Goal: Task Accomplishment & Management: Manage account settings

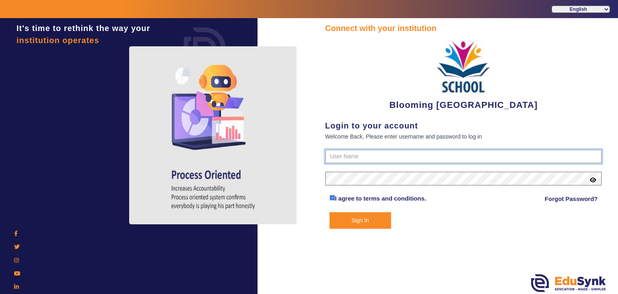
type input "4141419999"
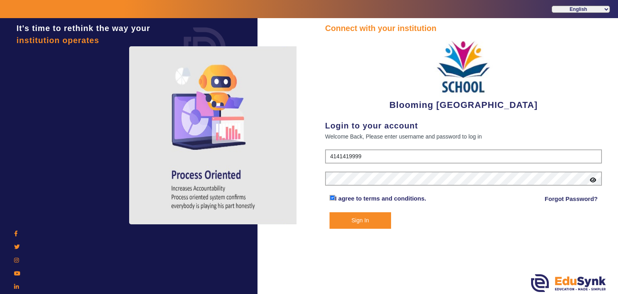
click at [343, 222] on button "Sign In" at bounding box center [361, 220] width 62 height 17
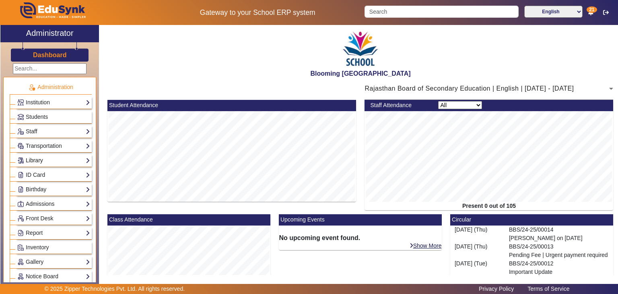
click at [56, 158] on link "Library" at bounding box center [53, 160] width 73 height 9
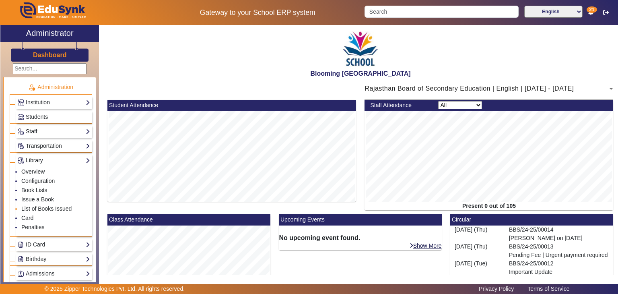
click at [38, 210] on link "List of Books Issued" at bounding box center [46, 208] width 50 height 6
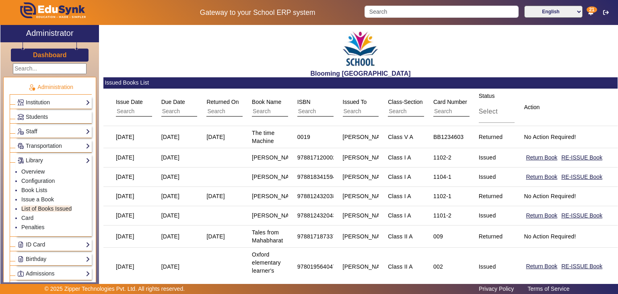
click at [406, 110] on input "text" at bounding box center [424, 111] width 72 height 10
click at [127, 110] on input "text" at bounding box center [152, 111] width 72 height 10
click at [175, 111] on input "text" at bounding box center [197, 111] width 72 height 10
click at [217, 107] on input "text" at bounding box center [242, 111] width 72 height 10
click at [272, 110] on input "text" at bounding box center [288, 111] width 72 height 10
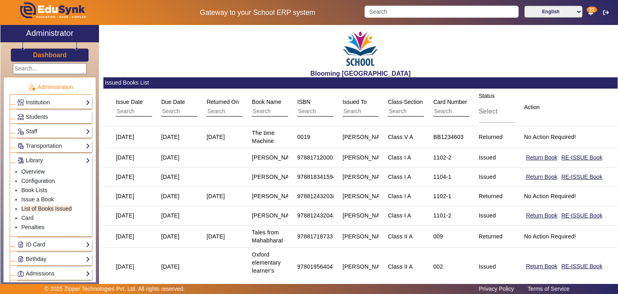
click at [304, 110] on input "text" at bounding box center [333, 111] width 72 height 10
click at [348, 113] on input "text" at bounding box center [379, 111] width 72 height 10
click at [398, 111] on input "text" at bounding box center [424, 111] width 72 height 10
type input "v"
type input "i"
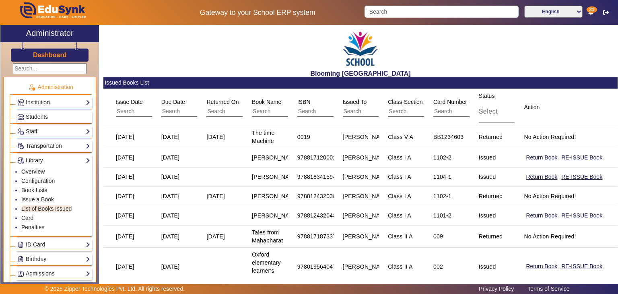
click at [399, 109] on input "text" at bounding box center [424, 111] width 72 height 10
type input "v"
type input "i"
type input "I"
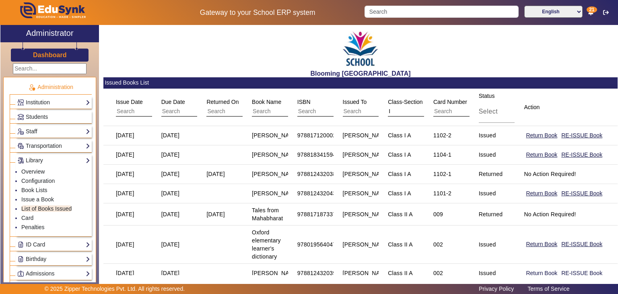
click at [399, 113] on input "I" at bounding box center [424, 111] width 72 height 10
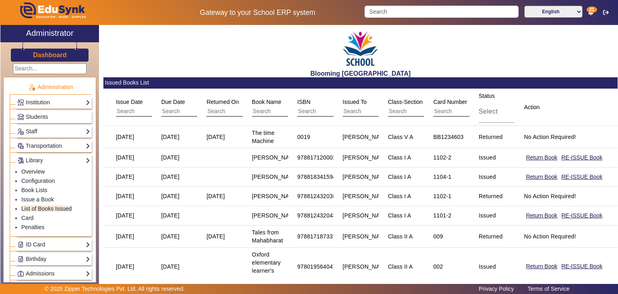
type input "I"
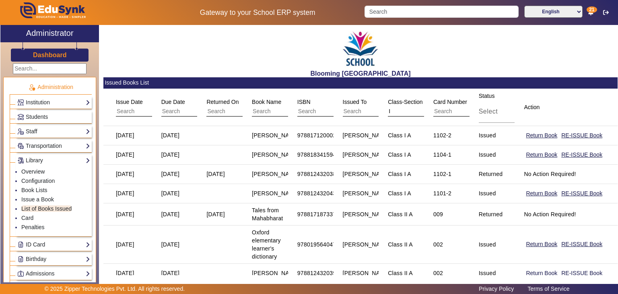
click at [404, 110] on input "I" at bounding box center [424, 111] width 72 height 10
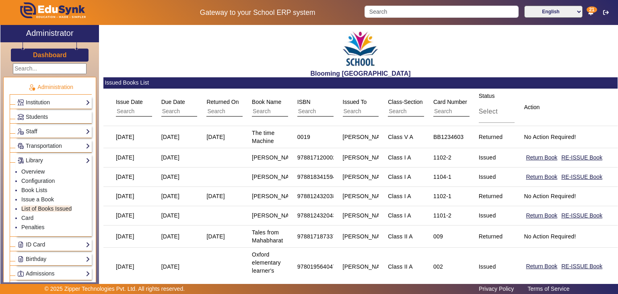
type input "i"
type input "C"
click at [393, 108] on input "text" at bounding box center [424, 111] width 72 height 10
click at [562, 108] on mat-header-cell "Action" at bounding box center [566, 107] width 103 height 37
click at [406, 111] on input "text" at bounding box center [424, 111] width 72 height 10
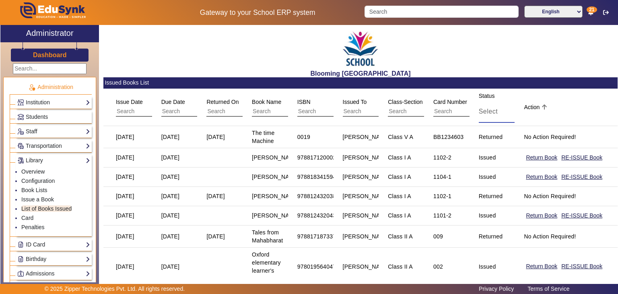
click at [487, 111] on span "Select" at bounding box center [488, 111] width 19 height 7
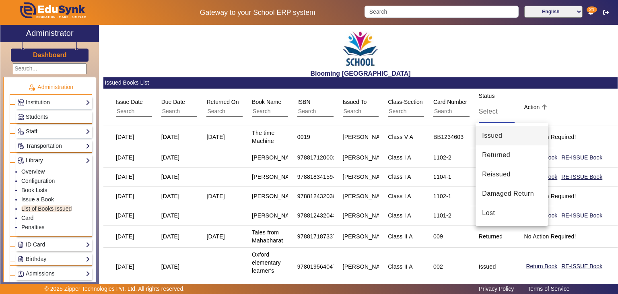
click at [452, 110] on div at bounding box center [309, 147] width 618 height 294
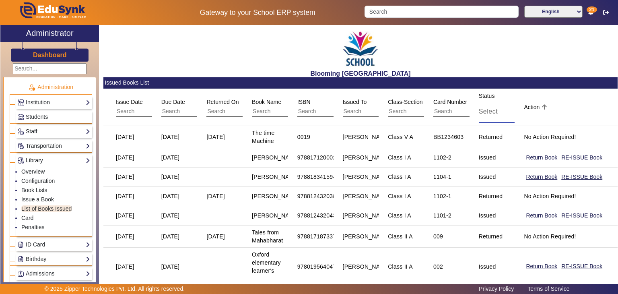
click at [489, 115] on div "Select" at bounding box center [513, 112] width 68 height 10
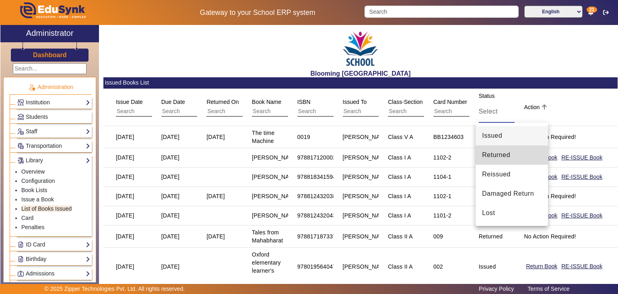
click at [501, 157] on span "Returned" at bounding box center [496, 155] width 28 height 10
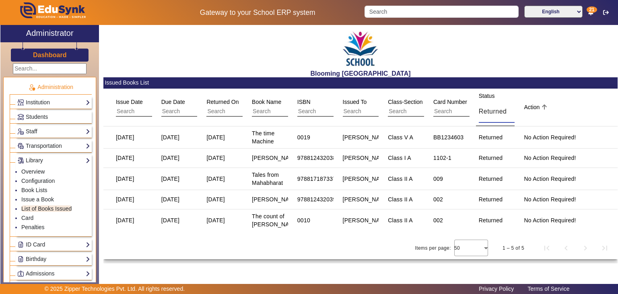
click at [492, 115] on span "Returned" at bounding box center [493, 111] width 28 height 7
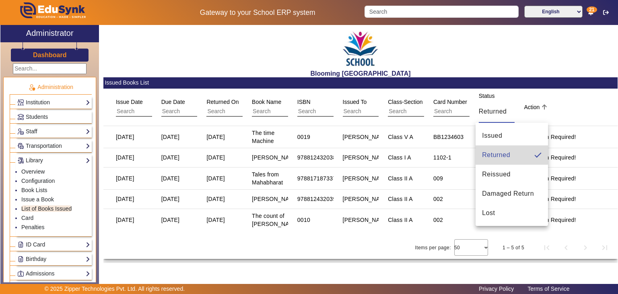
click at [507, 154] on span "Returned" at bounding box center [496, 155] width 28 height 10
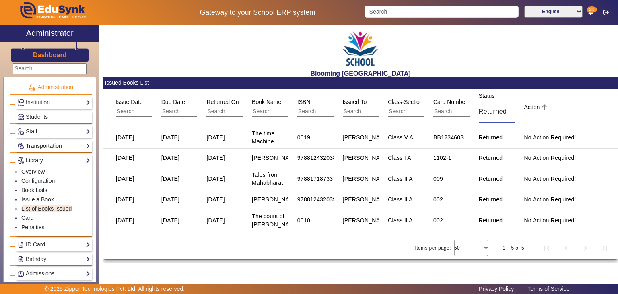
click at [496, 113] on span "Returned" at bounding box center [493, 111] width 28 height 7
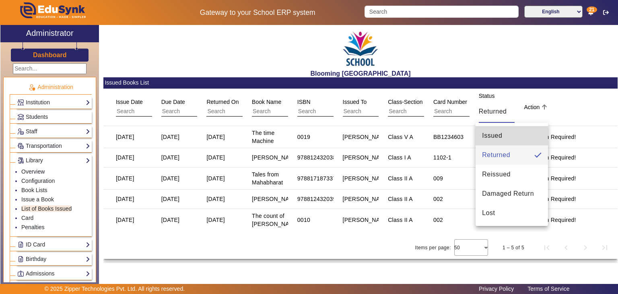
click at [499, 140] on mat-option "Issued" at bounding box center [512, 135] width 72 height 19
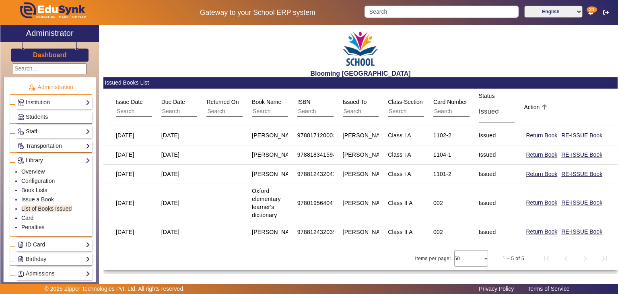
click at [396, 110] on input "text" at bounding box center [424, 111] width 72 height 10
click at [396, 138] on div "Class I A" at bounding box center [399, 135] width 23 height 8
click at [399, 108] on input "text" at bounding box center [424, 111] width 72 height 10
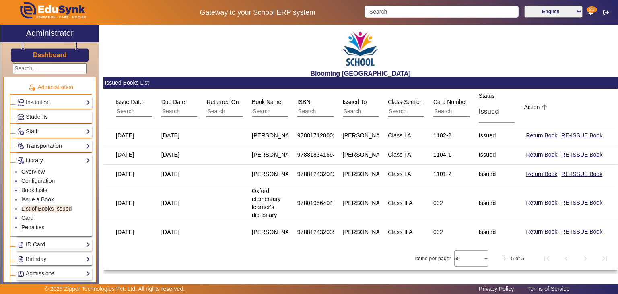
type input "V"
drag, startPoint x: 386, startPoint y: 135, endPoint x: 413, endPoint y: 139, distance: 27.2
click at [413, 139] on mat-cell "Class I A" at bounding box center [401, 135] width 45 height 19
click at [399, 108] on input "text" at bounding box center [424, 111] width 72 height 10
type input "V"
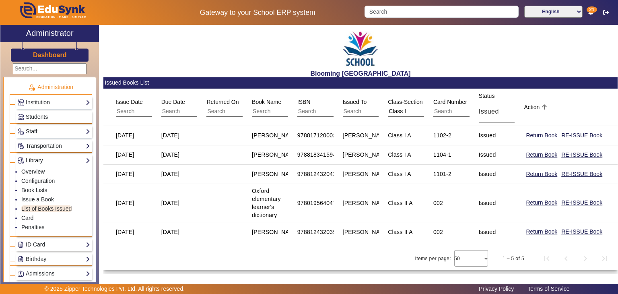
type input "Class I"
click at [217, 278] on div "Blooming Buds Secondary School Issued Books List Issue Date Due Date Returned O…" at bounding box center [358, 152] width 519 height 254
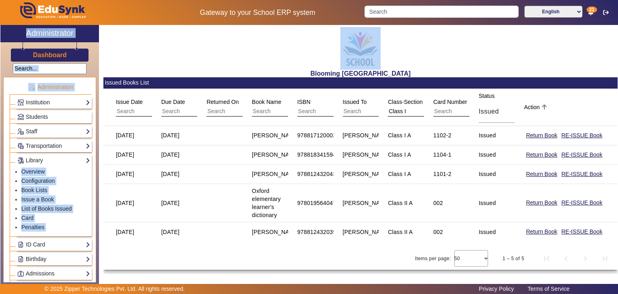
drag, startPoint x: 602, startPoint y: 0, endPoint x: 604, endPoint y: -12, distance: 12.6
click at [604, 0] on html "Gateway to your School ERP system English हिंदी (Hindi) ಕನ್ನಡ (Kannada) தமிழ் (…" at bounding box center [309, 147] width 618 height 294
click at [550, 41] on div "Blooming [GEOGRAPHIC_DATA]" at bounding box center [360, 51] width 514 height 52
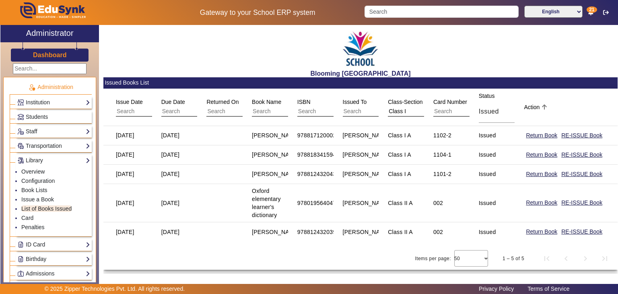
scroll to position [10, 0]
click at [419, 106] on input "Class I" at bounding box center [424, 111] width 72 height 10
click at [50, 206] on link "List of Books Issued" at bounding box center [46, 208] width 50 height 6
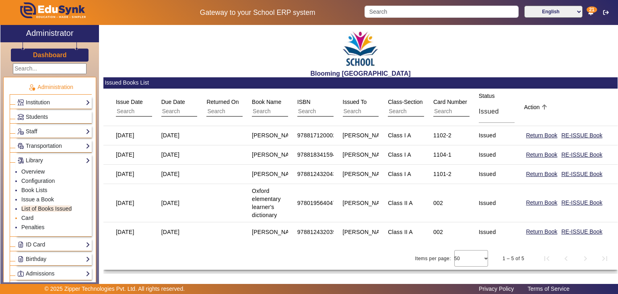
click at [24, 215] on link "Card" at bounding box center [27, 218] width 12 height 6
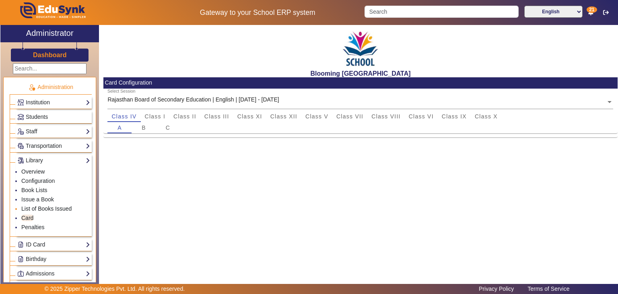
click at [39, 209] on link "List of Books Issued" at bounding box center [46, 208] width 50 height 6
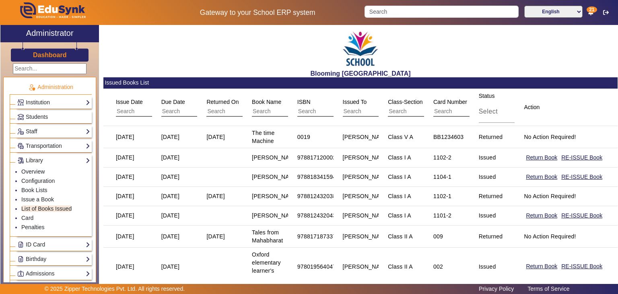
click at [129, 110] on input "text" at bounding box center [152, 111] width 72 height 10
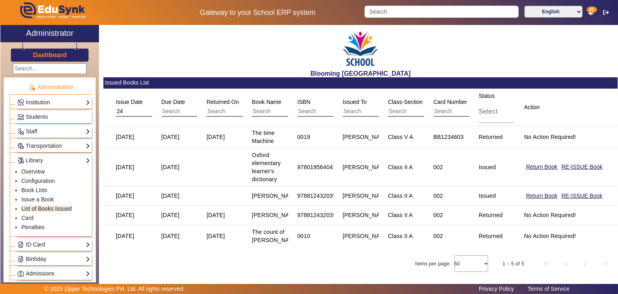
type input "2"
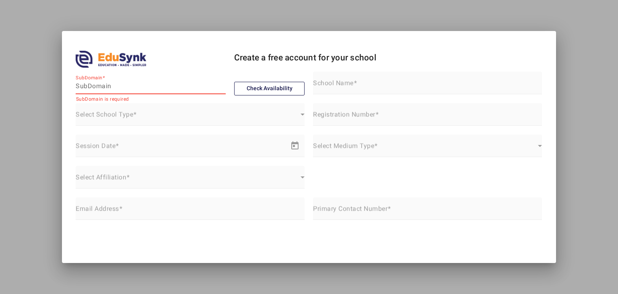
click at [173, 87] on input "SubDomain" at bounding box center [151, 86] width 150 height 10
